Goal: Task Accomplishment & Management: Use online tool/utility

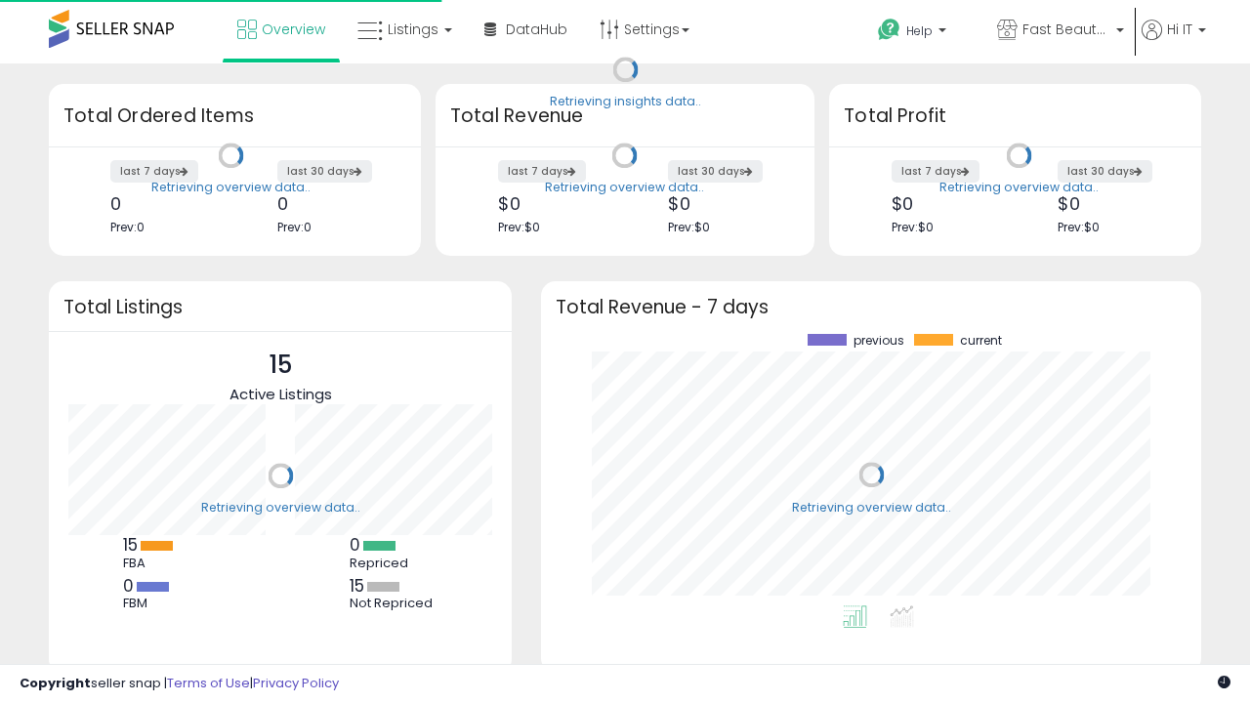
scroll to position [272, 621]
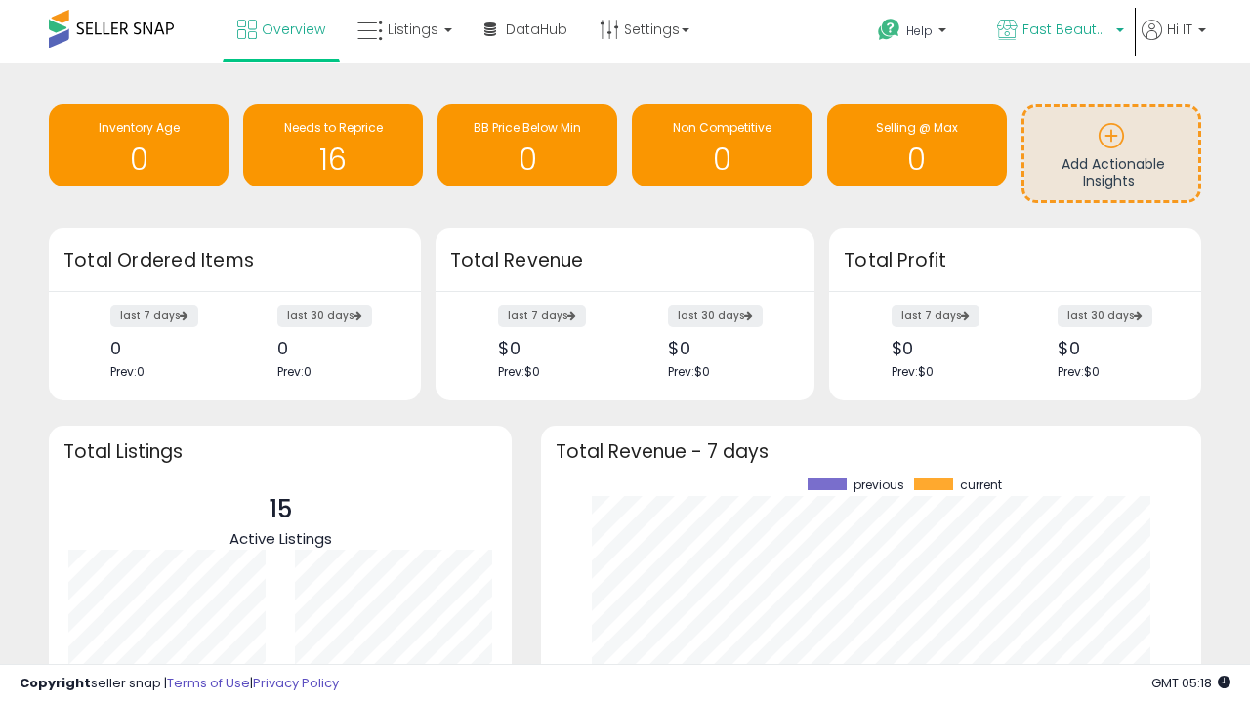
click at [1059, 31] on span "Fast Beauty ([GEOGRAPHIC_DATA])" at bounding box center [1067, 30] width 88 height 20
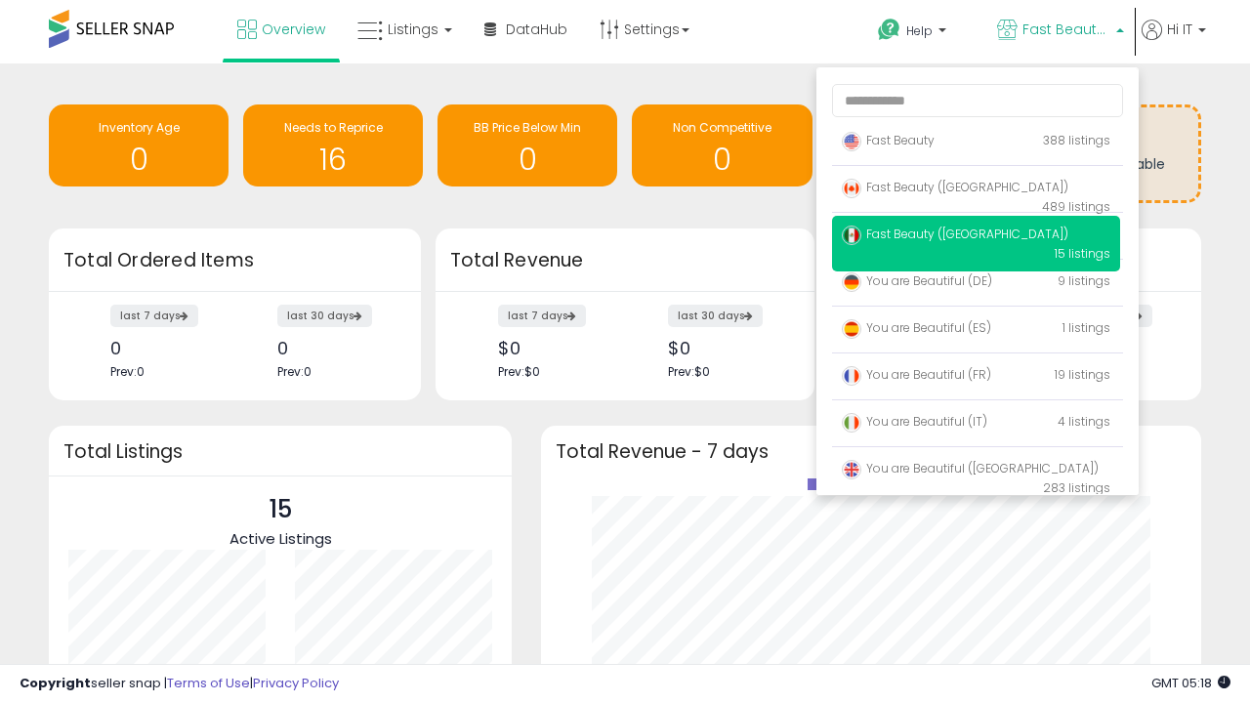
click at [976, 425] on span "You are Beautiful (IT)" at bounding box center [915, 421] width 146 height 17
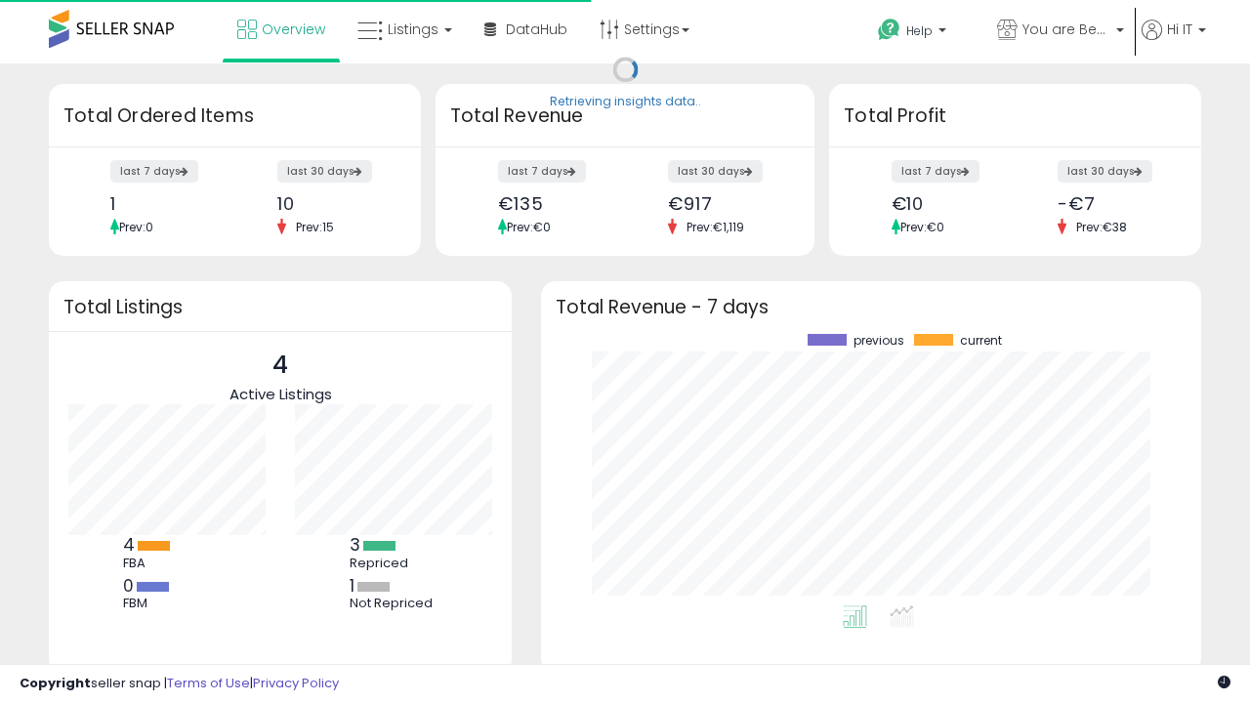
scroll to position [272, 621]
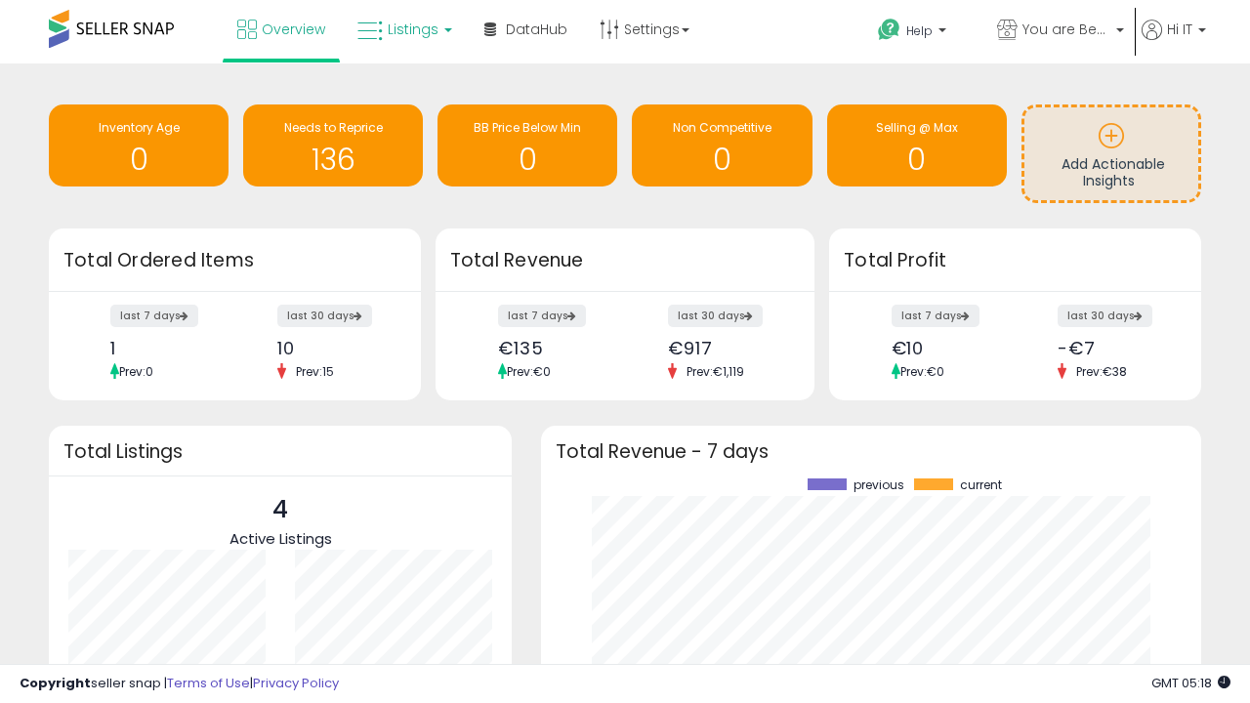
click at [402, 29] on span "Listings" at bounding box center [413, 30] width 51 height 20
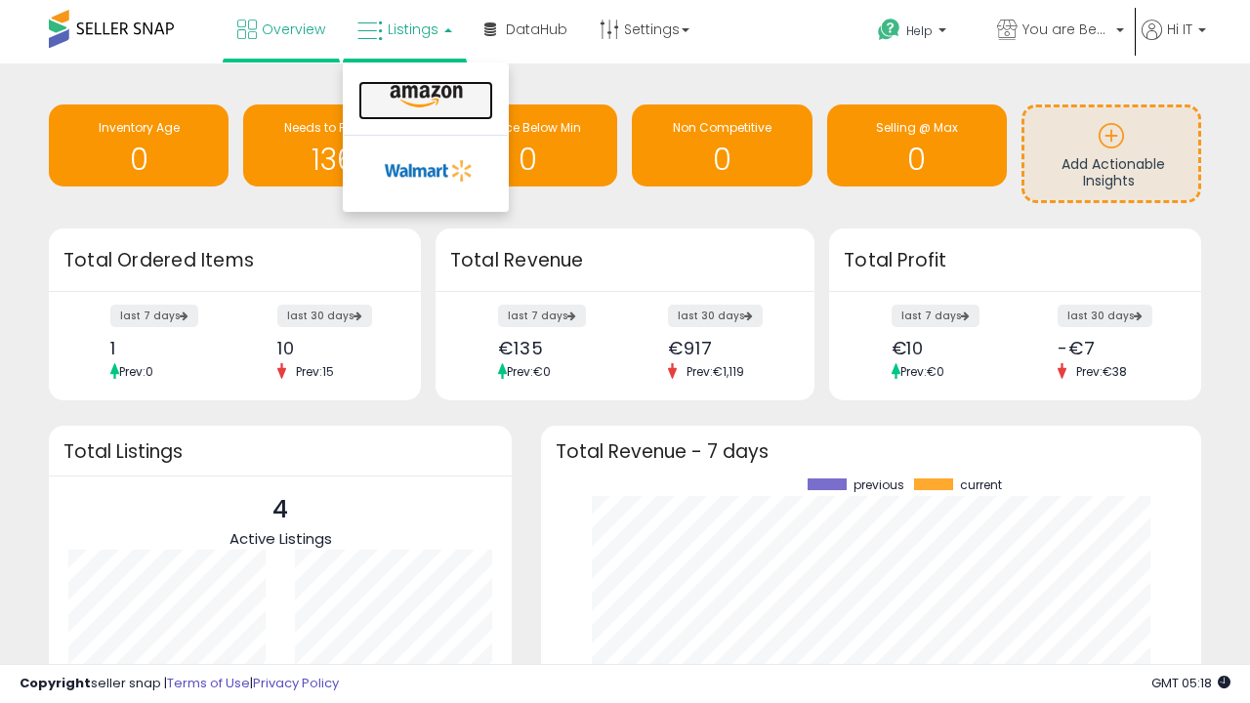
click at [424, 97] on icon at bounding box center [426, 96] width 85 height 25
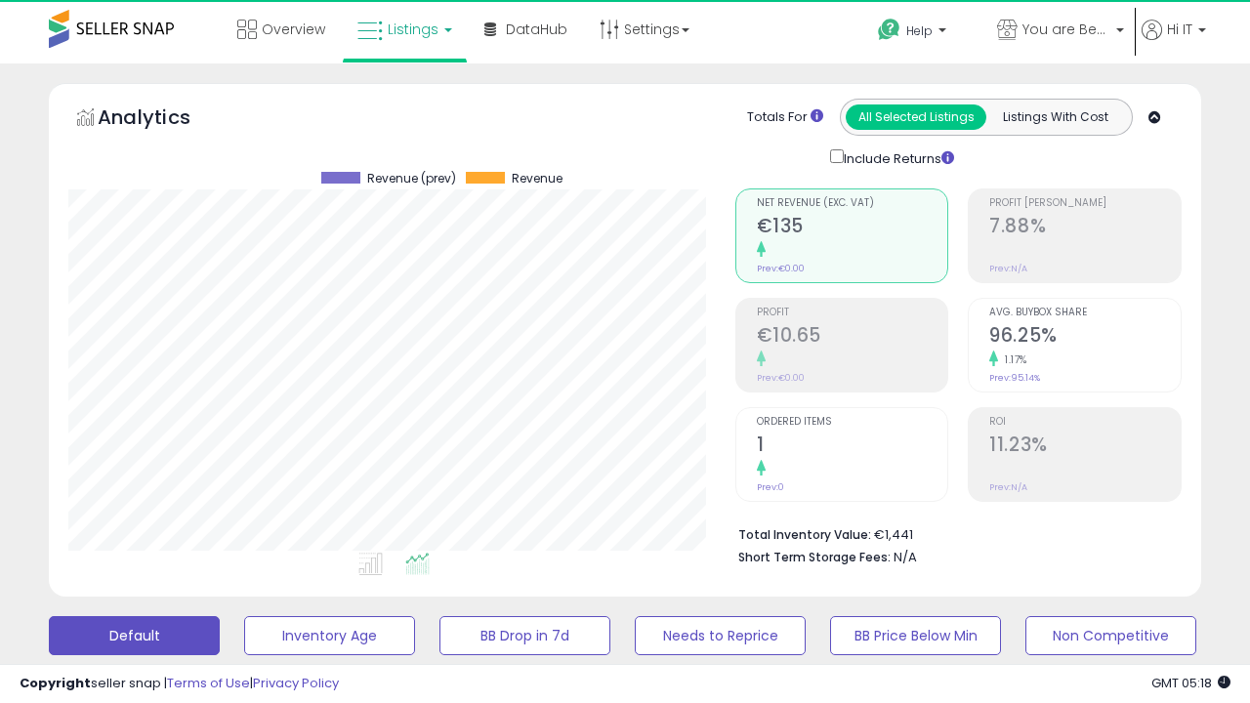
scroll to position [401, 666]
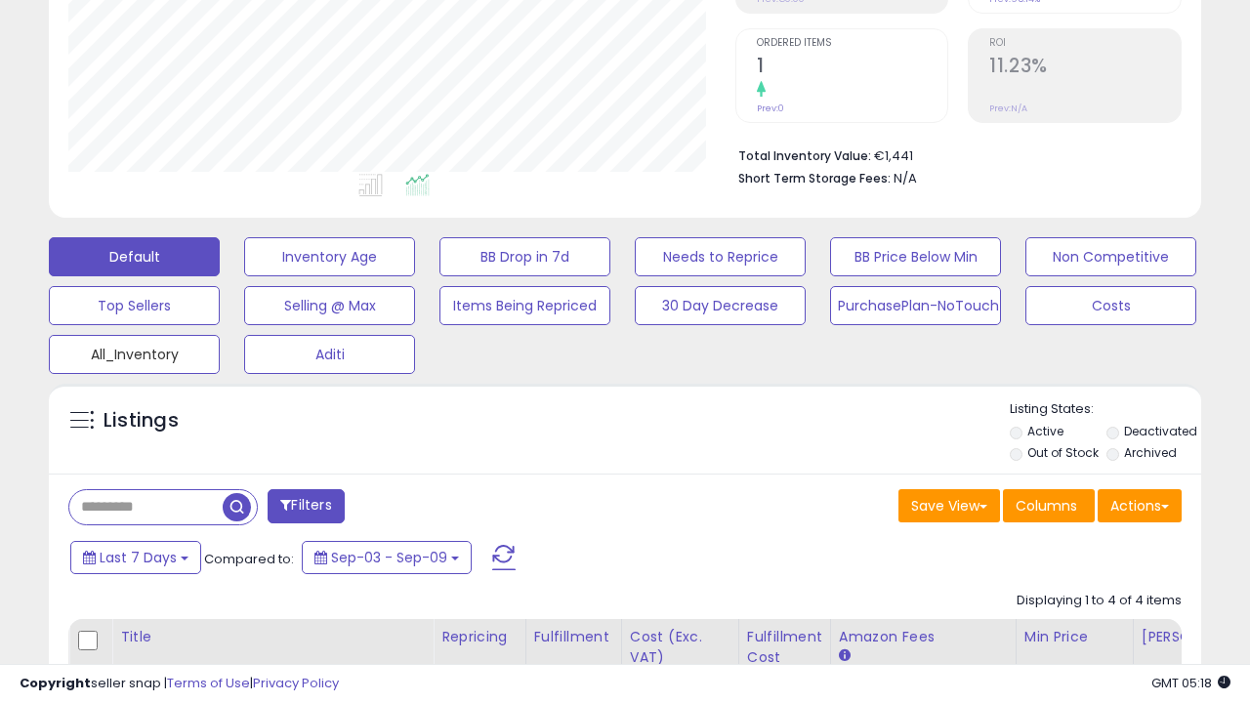
click at [134, 351] on button "All_Inventory" at bounding box center [134, 354] width 171 height 39
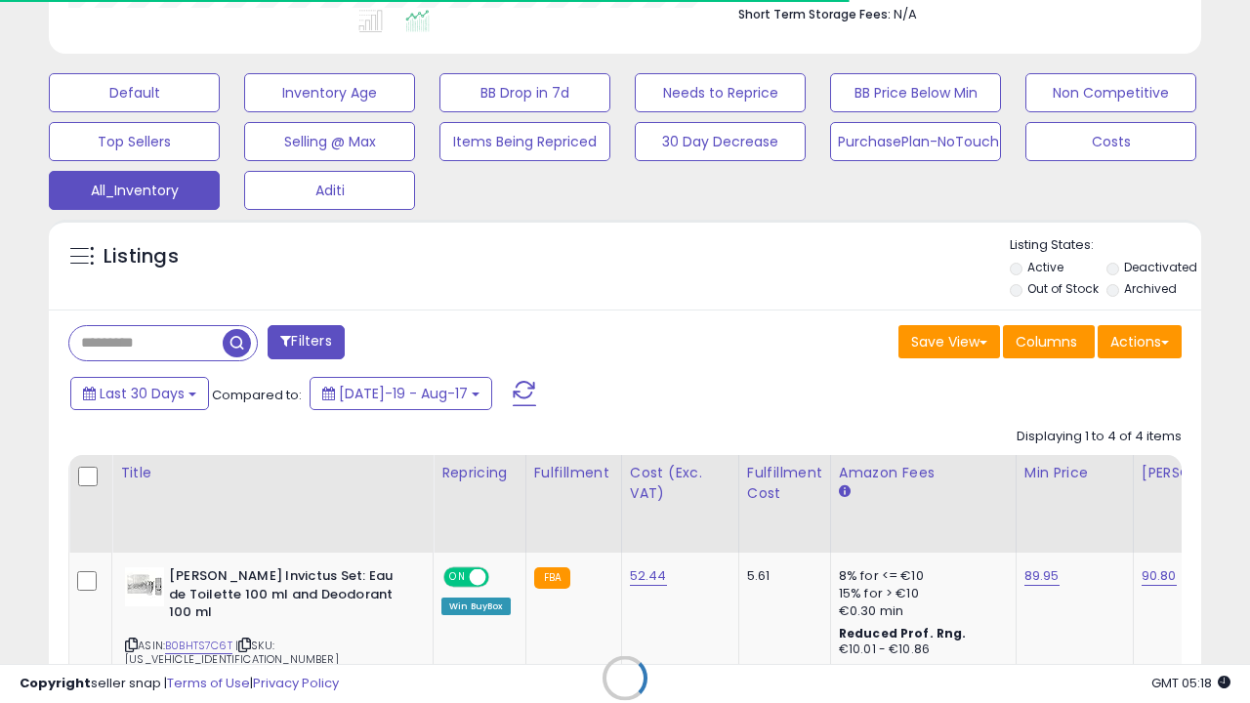
scroll to position [918, 0]
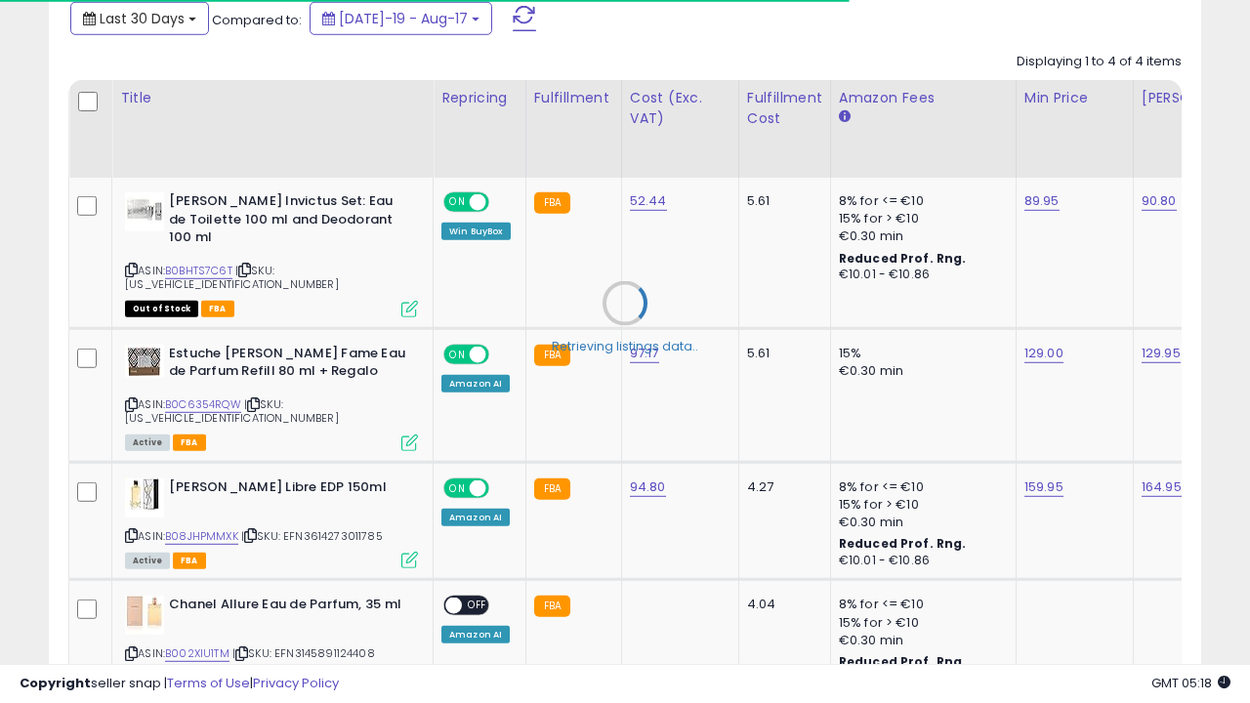
click at [124, 17] on span "Last 30 Days" at bounding box center [142, 19] width 85 height 20
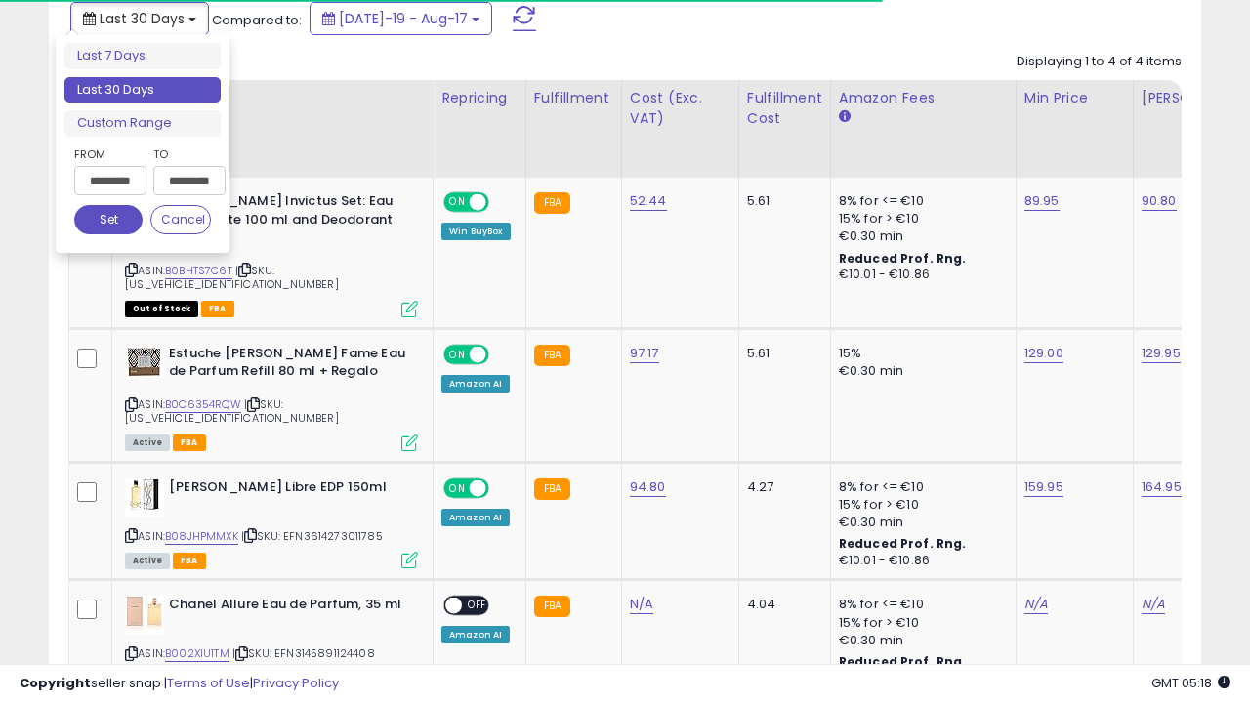
scroll to position [0, 15]
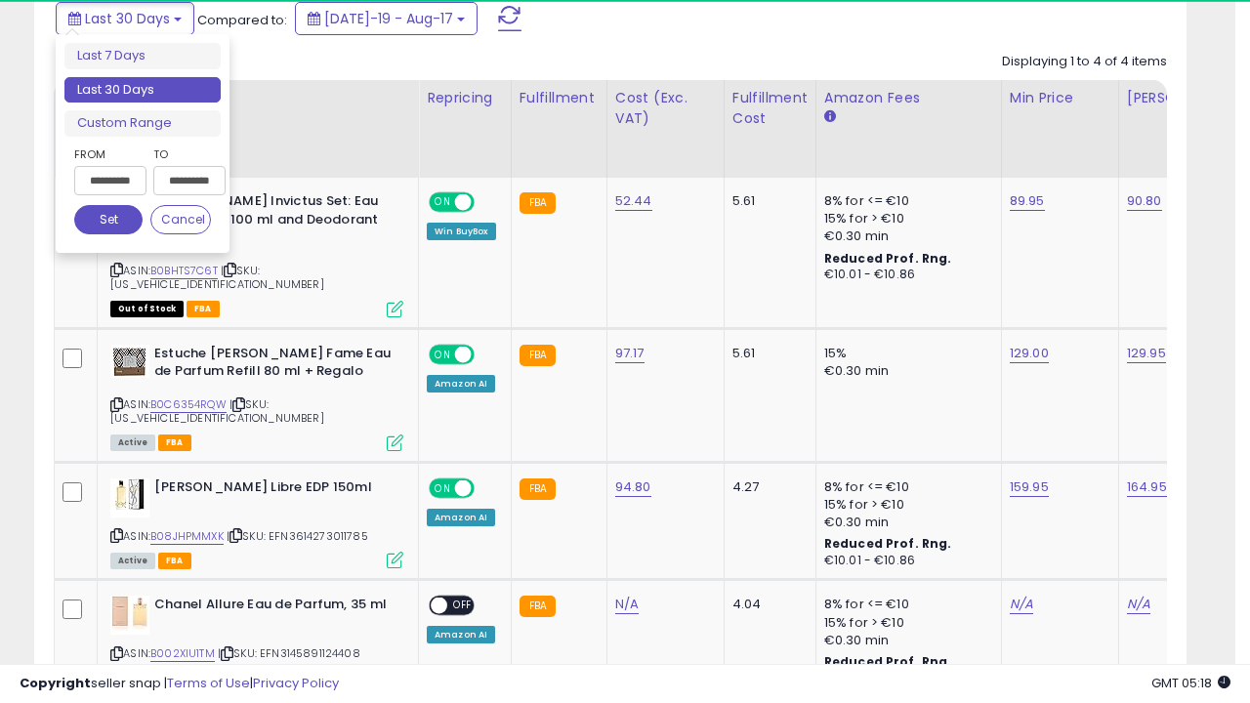
click at [143, 90] on li "Last 30 Days" at bounding box center [142, 90] width 156 height 26
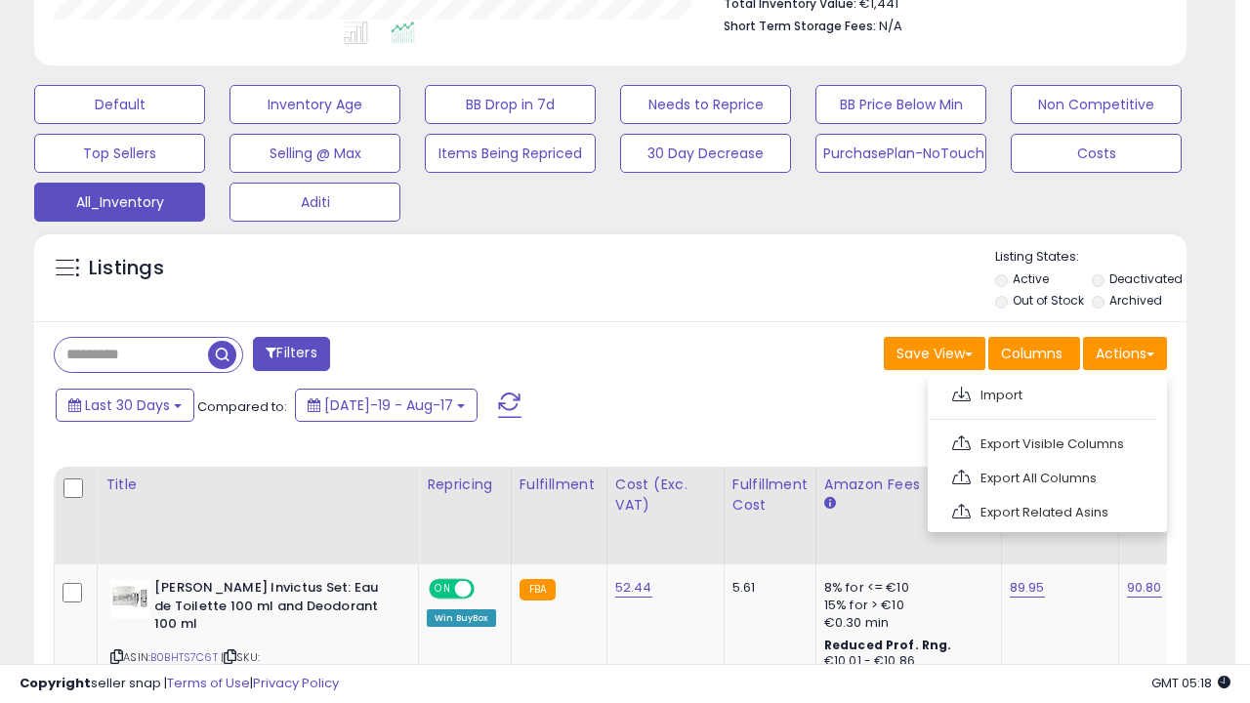
click at [1045, 476] on link "Export All Columns" at bounding box center [1046, 478] width 214 height 30
